Goal: Task Accomplishment & Management: Use online tool/utility

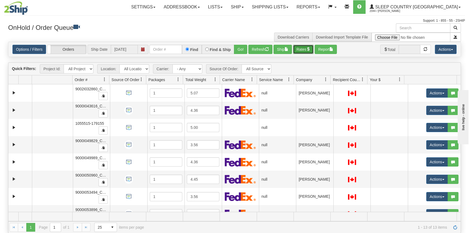
click at [303, 49] on button "Rates" at bounding box center [303, 49] width 21 height 9
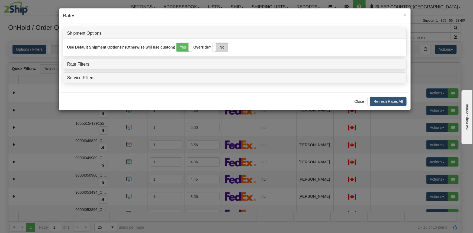
click at [219, 49] on label "No" at bounding box center [219, 47] width 15 height 9
click at [81, 63] on link "Rate Filters" at bounding box center [78, 64] width 22 height 5
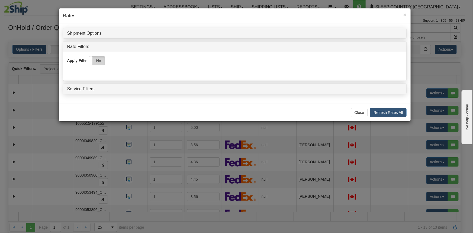
click at [103, 60] on label "No" at bounding box center [96, 60] width 15 height 9
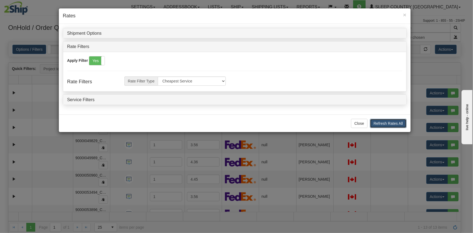
click at [376, 121] on button "Refresh Rates All" at bounding box center [388, 123] width 36 height 9
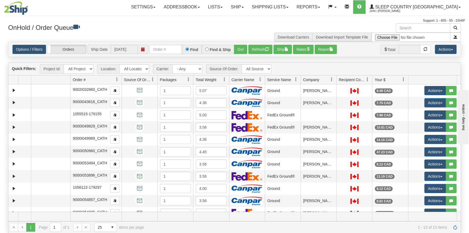
drag, startPoint x: 109, startPoint y: 80, endPoint x: 122, endPoint y: 80, distance: 12.7
click at [127, 80] on div "Aggregation Group Id Id Location Request Id Reply Id Order # Source Of Order Pa…" at bounding box center [232, 79] width 449 height 9
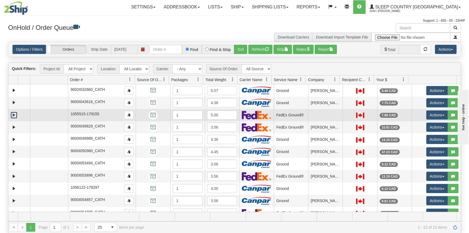
click at [14, 114] on link "Expand" at bounding box center [14, 115] width 7 height 7
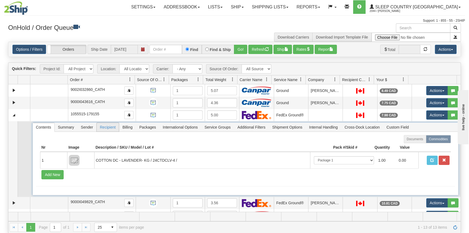
click at [101, 128] on span "Recipient" at bounding box center [108, 127] width 22 height 9
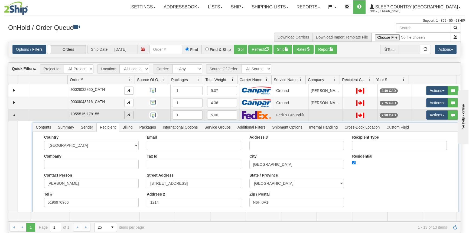
click at [128, 113] on span "button" at bounding box center [128, 114] width 3 height 3
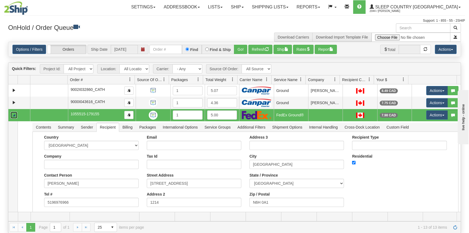
click at [16, 114] on link "Collapse" at bounding box center [14, 115] width 7 height 7
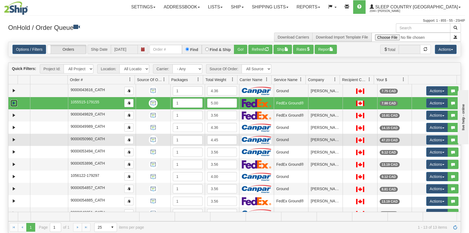
scroll to position [32, 0]
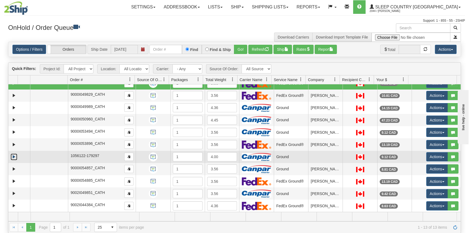
click at [14, 157] on link "Expand" at bounding box center [14, 156] width 7 height 7
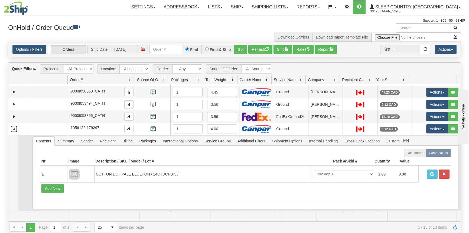
scroll to position [81, 0]
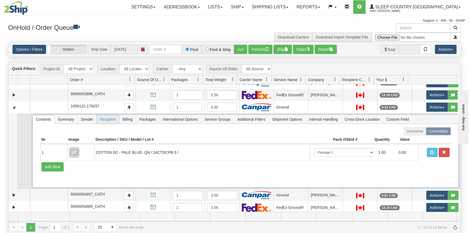
click at [109, 118] on span "Recipient" at bounding box center [108, 119] width 22 height 9
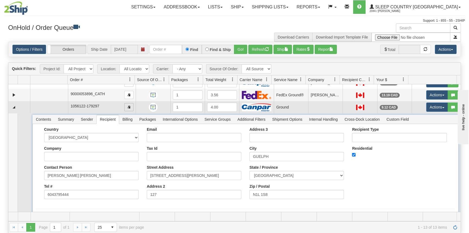
click at [128, 106] on span "button" at bounding box center [128, 106] width 3 height 3
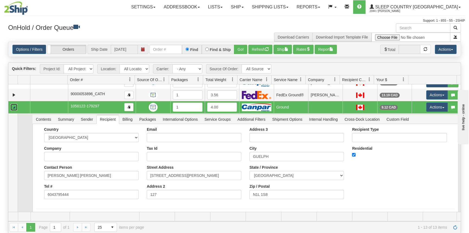
drag, startPoint x: 15, startPoint y: 108, endPoint x: 24, endPoint y: 108, distance: 8.4
click at [15, 108] on link "Collapse" at bounding box center [14, 107] width 7 height 7
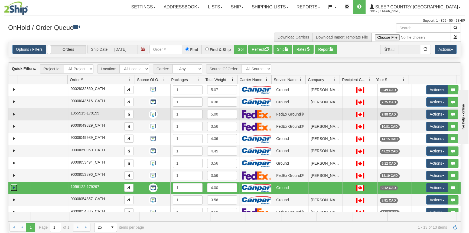
scroll to position [0, 0]
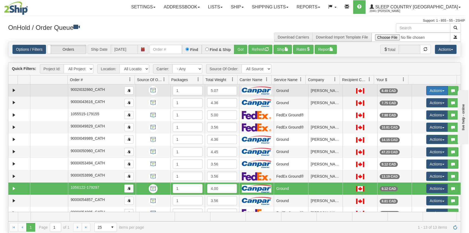
click at [433, 89] on button "Actions" at bounding box center [437, 90] width 22 height 9
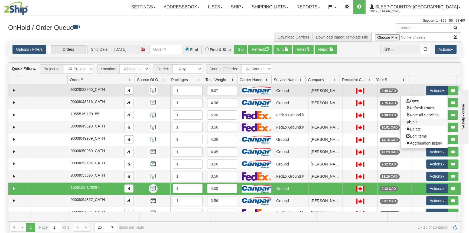
click at [421, 119] on link "Ship" at bounding box center [424, 121] width 47 height 7
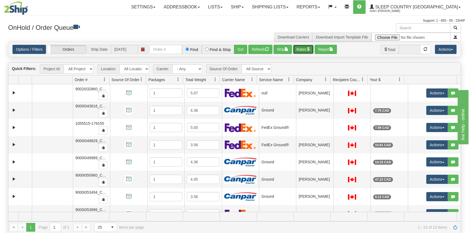
click at [300, 48] on button "Rates" at bounding box center [303, 49] width 21 height 9
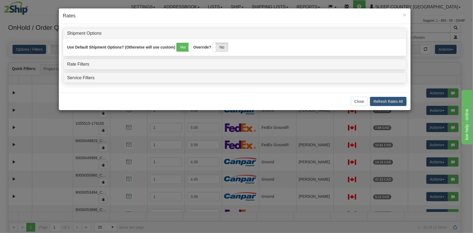
drag, startPoint x: 228, startPoint y: 48, endPoint x: 138, endPoint y: 57, distance: 90.4
click at [226, 48] on label "No" at bounding box center [219, 47] width 15 height 9
click at [78, 64] on link "Rate Filters" at bounding box center [78, 64] width 22 height 5
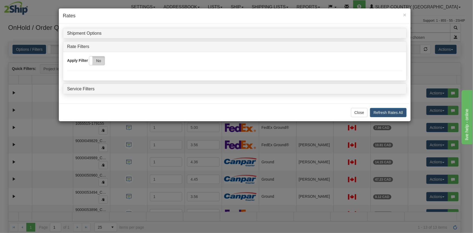
click at [98, 60] on label "No" at bounding box center [96, 60] width 15 height 9
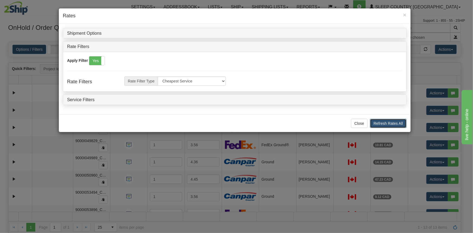
click at [401, 121] on button "Refresh Rates All" at bounding box center [388, 123] width 36 height 9
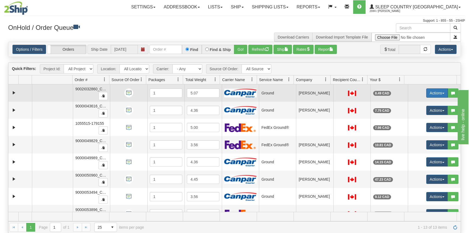
click at [426, 90] on button "Actions" at bounding box center [437, 92] width 22 height 9
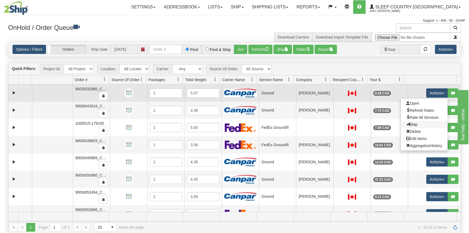
click at [420, 124] on link "Ship" at bounding box center [424, 124] width 47 height 7
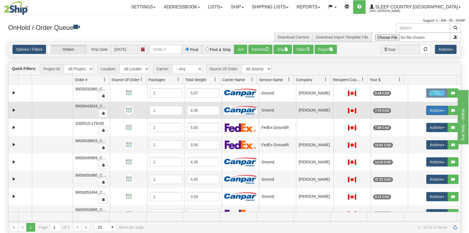
click at [428, 108] on button "Actions" at bounding box center [437, 110] width 22 height 9
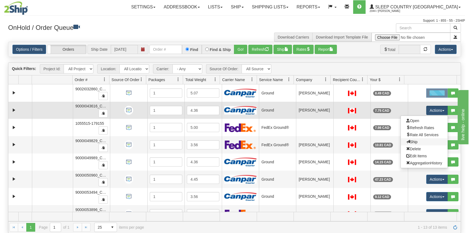
click at [417, 141] on link "Ship" at bounding box center [424, 141] width 47 height 7
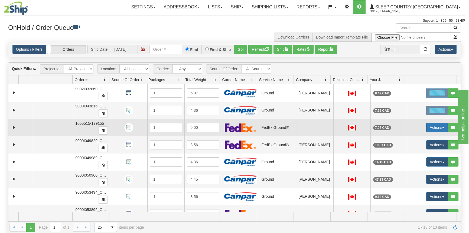
click at [433, 125] on button "Actions" at bounding box center [437, 127] width 22 height 9
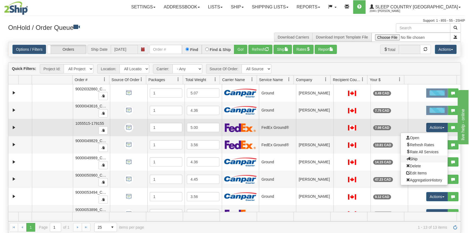
click at [419, 160] on link "Ship" at bounding box center [424, 158] width 47 height 7
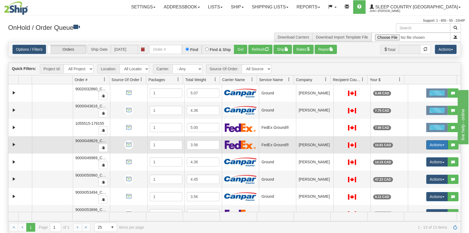
click at [436, 143] on button "Actions" at bounding box center [437, 144] width 22 height 9
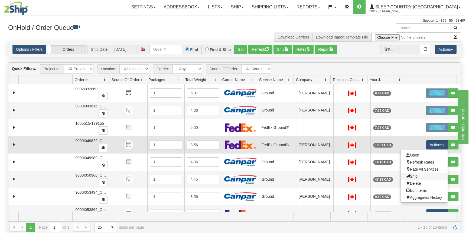
click at [416, 176] on link "Ship" at bounding box center [424, 176] width 47 height 7
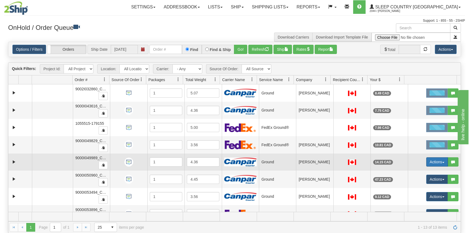
click at [436, 159] on button "Actions" at bounding box center [437, 161] width 22 height 9
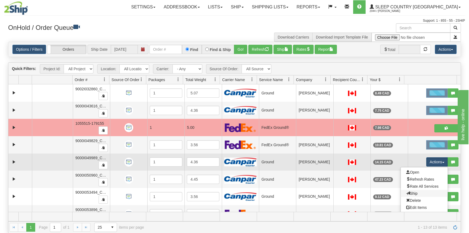
click at [416, 192] on link "Ship" at bounding box center [424, 193] width 47 height 7
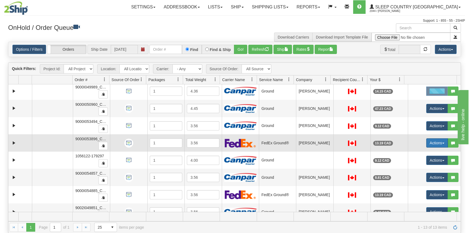
scroll to position [74, 0]
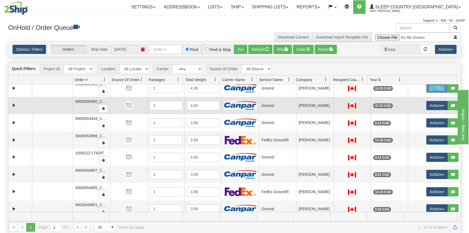
click at [437, 110] on td "Actions Open Refresh Rates Rate All Services Ship Delete Edit Items Aggregation…" at bounding box center [434, 105] width 53 height 17
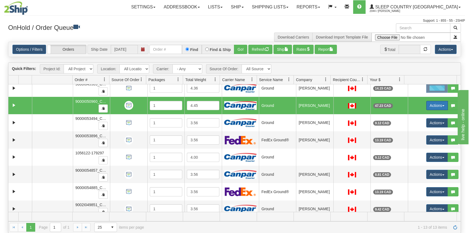
click at [433, 107] on button "Actions" at bounding box center [437, 105] width 22 height 9
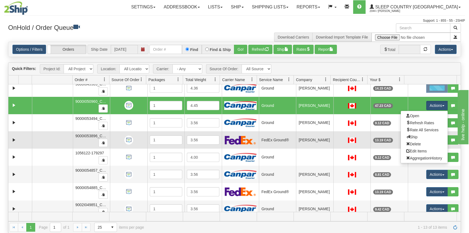
click at [417, 135] on link "Ship" at bounding box center [424, 136] width 47 height 7
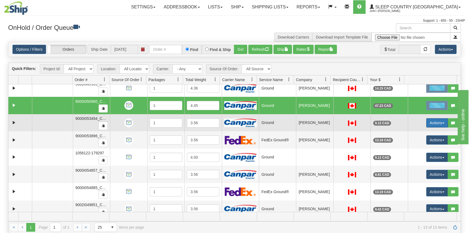
click at [433, 118] on button "Actions" at bounding box center [437, 122] width 22 height 9
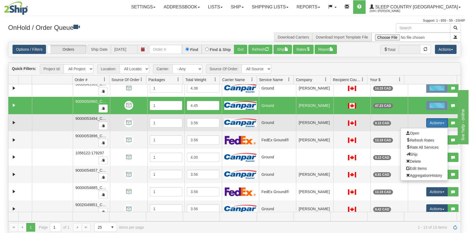
click at [433, 120] on button "Actions" at bounding box center [437, 122] width 22 height 9
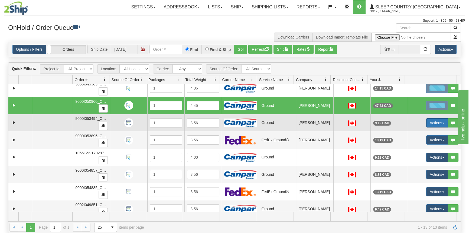
click at [430, 120] on button "Actions" at bounding box center [437, 122] width 22 height 9
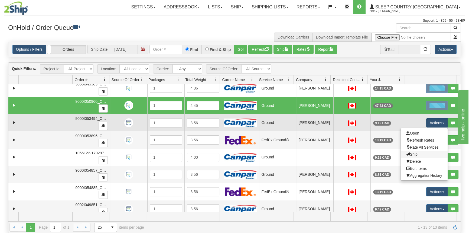
click at [414, 152] on link "Ship" at bounding box center [424, 154] width 47 height 7
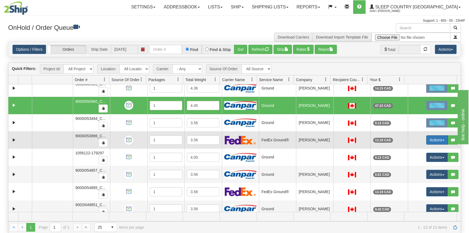
click at [434, 138] on button "Actions" at bounding box center [437, 139] width 22 height 9
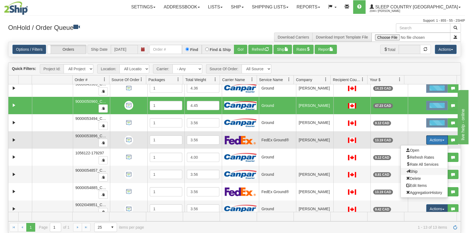
click at [413, 169] on span "Ship" at bounding box center [411, 171] width 11 height 4
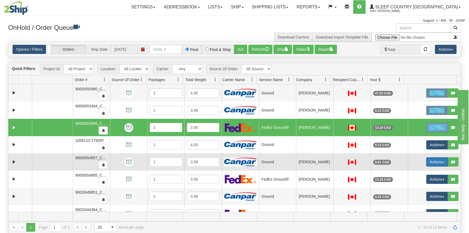
scroll to position [96, 0]
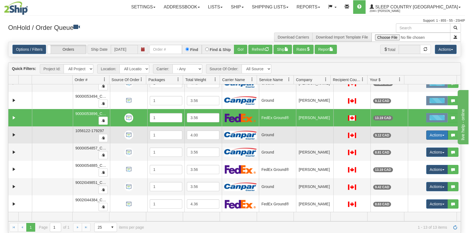
click at [434, 133] on button "Actions" at bounding box center [437, 134] width 22 height 9
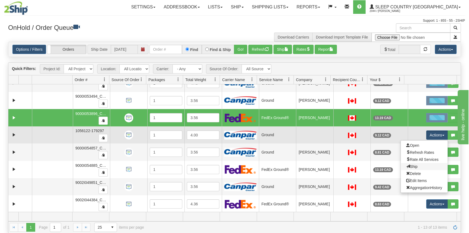
click at [416, 165] on link "Ship" at bounding box center [424, 166] width 47 height 7
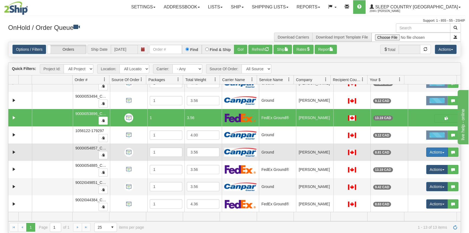
click at [431, 150] on button "Actions" at bounding box center [437, 151] width 22 height 9
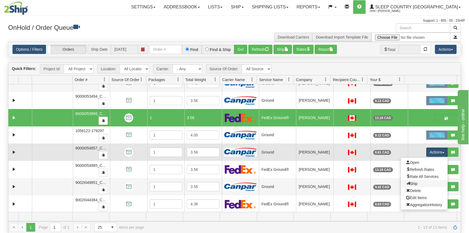
click at [417, 180] on link "Ship" at bounding box center [424, 183] width 47 height 7
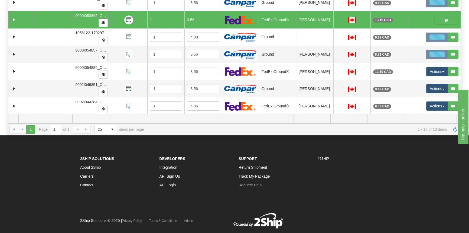
scroll to position [98, 0]
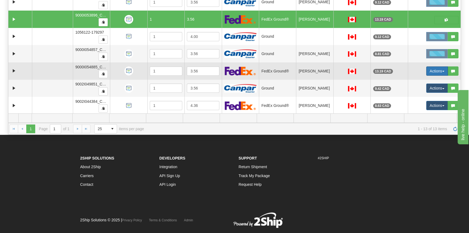
click at [430, 72] on button "Actions" at bounding box center [437, 70] width 22 height 9
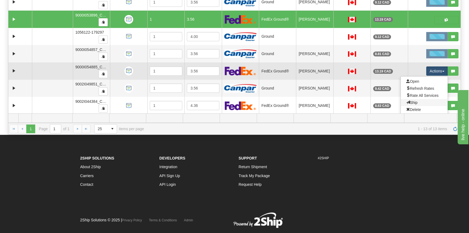
click at [421, 100] on link "Ship" at bounding box center [424, 102] width 47 height 7
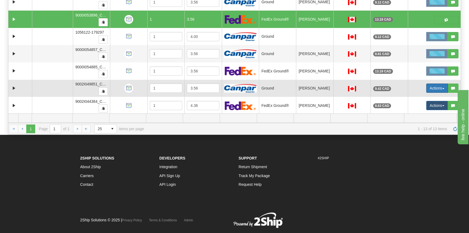
click at [433, 85] on button "Actions" at bounding box center [437, 87] width 22 height 9
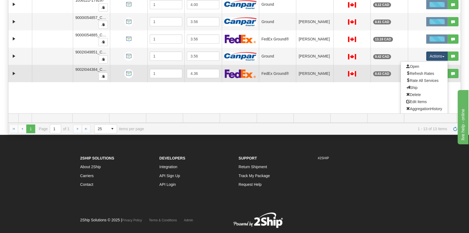
drag, startPoint x: 421, startPoint y: 89, endPoint x: 425, endPoint y: 85, distance: 5.9
click at [421, 88] on link "Ship" at bounding box center [424, 87] width 47 height 7
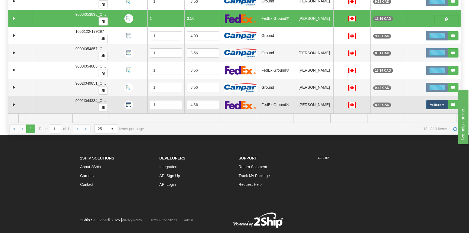
scroll to position [112, 0]
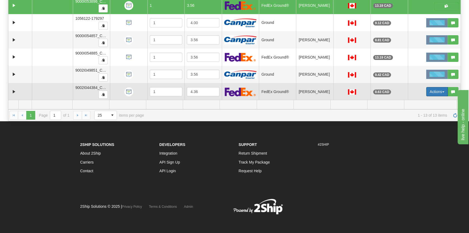
click at [431, 87] on button "Actions" at bounding box center [437, 91] width 22 height 9
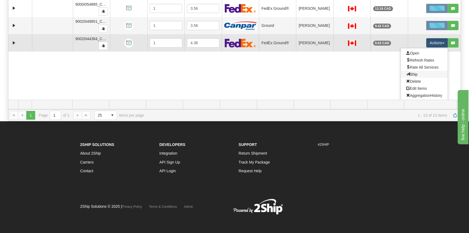
click at [418, 75] on link "Ship" at bounding box center [424, 74] width 47 height 7
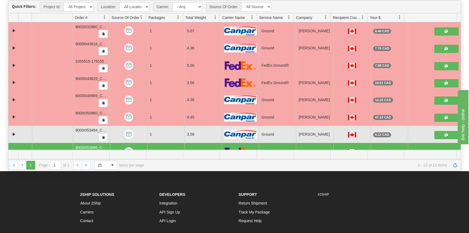
scroll to position [14, 0]
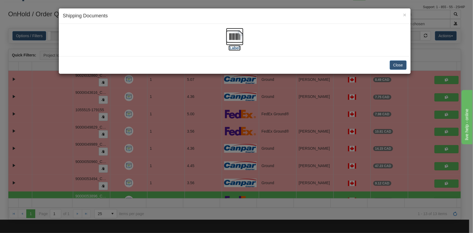
click at [230, 49] on label "[Label]" at bounding box center [234, 47] width 12 height 5
drag, startPoint x: 401, startPoint y: 64, endPoint x: 411, endPoint y: 64, distance: 10.8
click at [401, 64] on button "Close" at bounding box center [398, 64] width 17 height 9
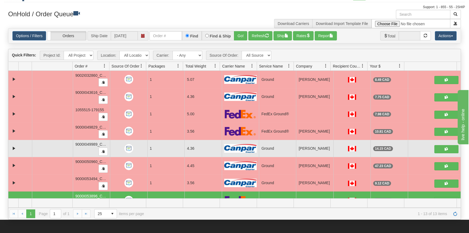
click at [317, 142] on td "[PERSON_NAME]" at bounding box center [314, 148] width 37 height 17
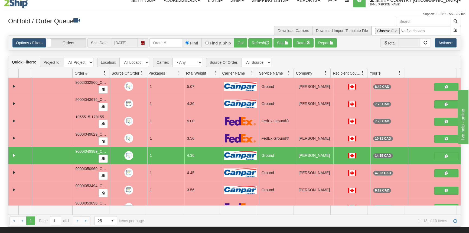
scroll to position [0, 0]
